Goal: Task Accomplishment & Management: Manage account settings

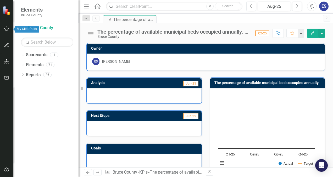
click at [7, 30] on icon "button" at bounding box center [7, 29] width 6 height 4
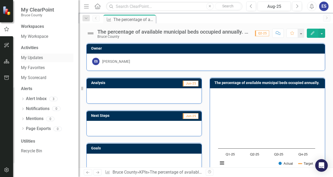
click at [32, 59] on link "My Updates" at bounding box center [47, 58] width 52 height 6
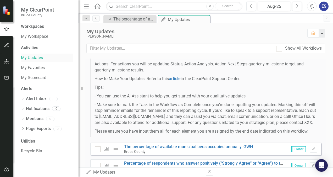
scroll to position [84, 0]
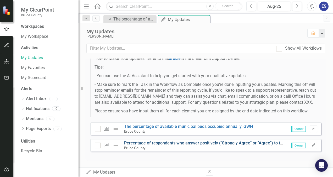
click at [203, 144] on link "Percentage of respondents who answer positively ("Strongly Agree" or "Agree") t…" at bounding box center [258, 142] width 269 height 5
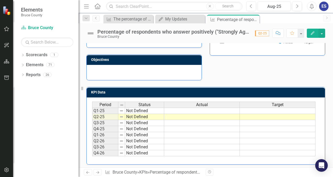
scroll to position [122, 0]
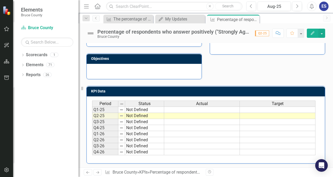
click at [138, 108] on td "Not Defined" at bounding box center [144, 109] width 39 height 6
click at [313, 35] on button "Edit" at bounding box center [313, 33] width 12 height 9
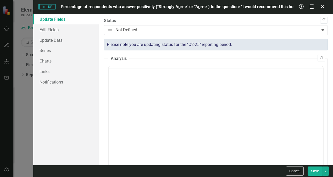
scroll to position [0, 0]
click at [57, 40] on link "Update Data" at bounding box center [65, 40] width 65 height 10
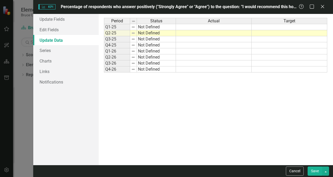
click at [149, 27] on td "Not Defined" at bounding box center [156, 27] width 39 height 6
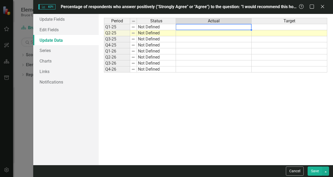
click at [104, 29] on div "Period Status Actual Target Q1-25 Not Defined Q2-25 Not Defined Q3-25 Not Defin…" at bounding box center [104, 45] width 0 height 54
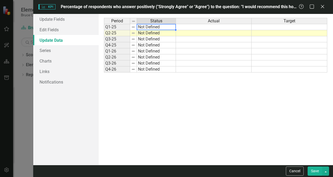
click at [169, 28] on td "Not Defined" at bounding box center [156, 27] width 39 height 6
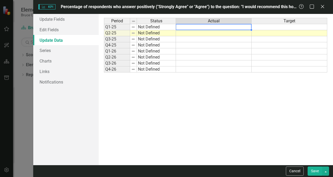
click at [196, 27] on td at bounding box center [214, 27] width 76 height 6
type textarea "100"
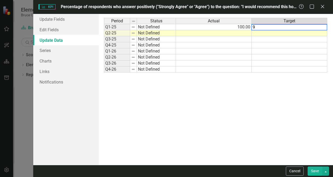
type textarea "95"
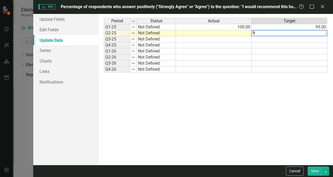
type textarea "95"
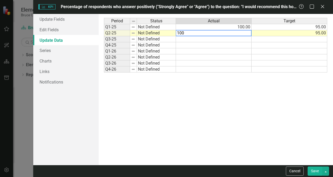
type textarea "100"
click at [211, 39] on td at bounding box center [214, 39] width 76 height 6
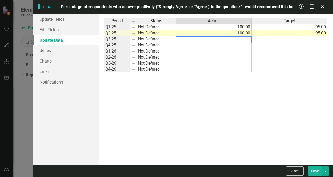
click at [316, 172] on button "Save" at bounding box center [315, 170] width 15 height 9
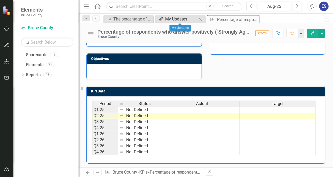
click at [178, 19] on div "My Updates" at bounding box center [181, 19] width 32 height 7
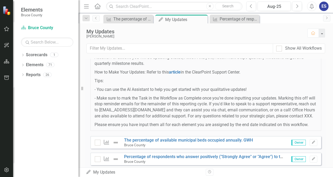
scroll to position [84, 0]
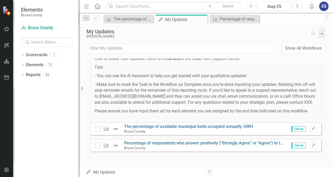
click at [295, 130] on span "Owner" at bounding box center [299, 129] width 14 height 6
click at [312, 130] on icon "Edit" at bounding box center [314, 128] width 4 height 3
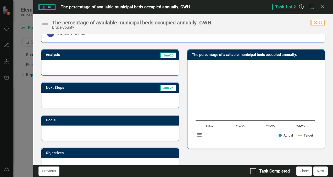
scroll to position [0, 0]
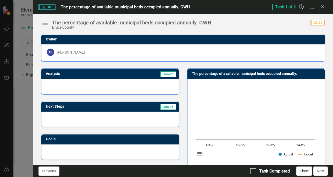
click at [306, 170] on button "Close" at bounding box center [305, 170] width 16 height 9
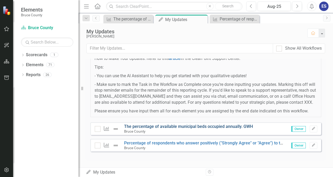
click at [187, 125] on link "The percentage of available municipal beds occupied annually. GWH" at bounding box center [188, 126] width 129 height 5
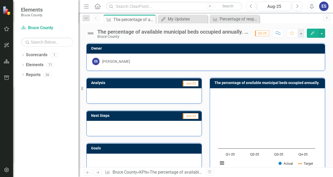
click at [313, 31] on button "Edit" at bounding box center [313, 33] width 12 height 9
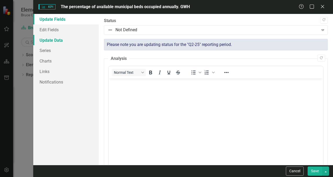
click at [49, 41] on link "Update Data" at bounding box center [65, 40] width 65 height 10
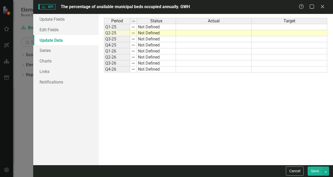
click at [209, 26] on td at bounding box center [214, 27] width 76 height 6
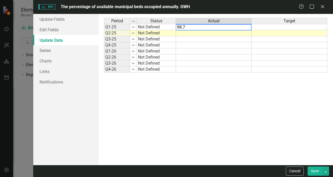
type textarea "98.77"
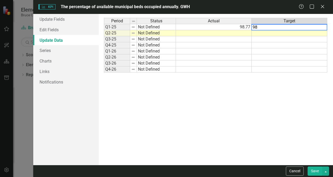
type textarea "98"
click at [221, 32] on td at bounding box center [214, 33] width 76 height 6
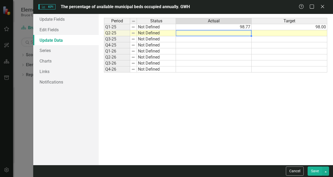
click at [228, 32] on td at bounding box center [214, 33] width 76 height 6
type textarea "99.6"
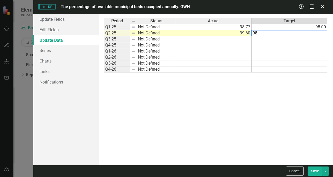
type textarea "98"
click at [229, 39] on td at bounding box center [214, 39] width 76 height 6
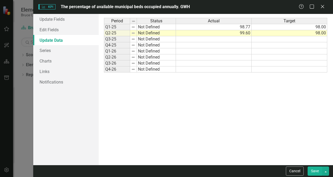
click at [318, 168] on button "Save" at bounding box center [315, 170] width 15 height 9
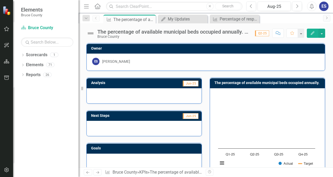
drag, startPoint x: 261, startPoint y: 188, endPoint x: 194, endPoint y: 190, distance: 67.9
click at [194, 176] on html "Elements Bruce County Scorecard Bruce County Search Dropdown Scorecards 1 Bruce…" at bounding box center [166, 88] width 333 height 177
